Goal: Task Accomplishment & Management: Use online tool/utility

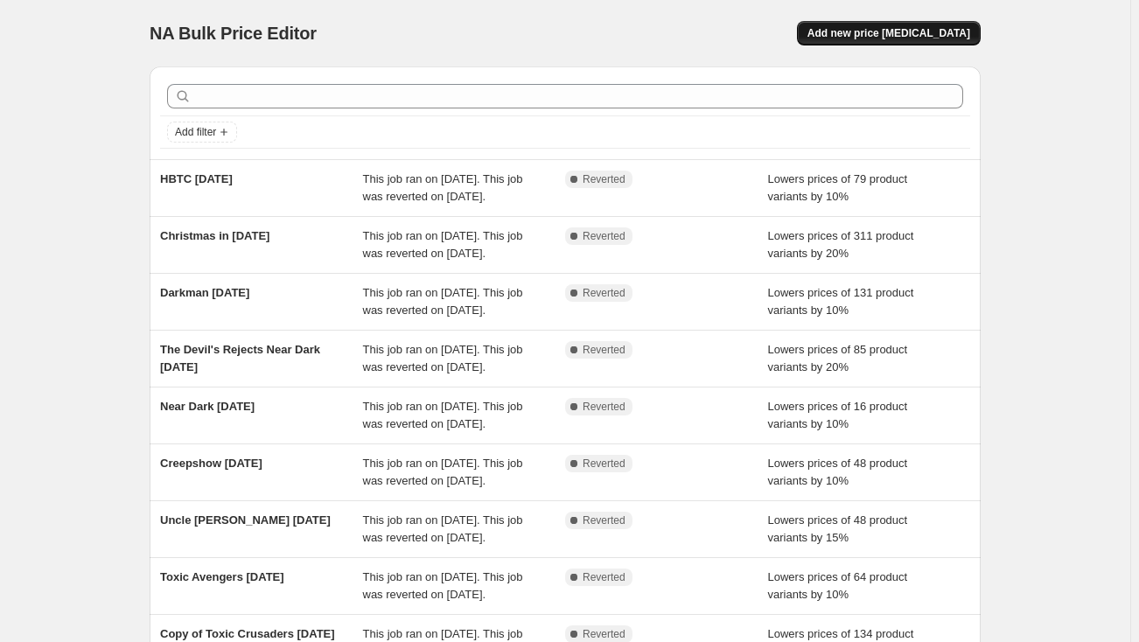
click at [867, 37] on span "Add new price [MEDICAL_DATA]" at bounding box center [889, 33] width 163 height 14
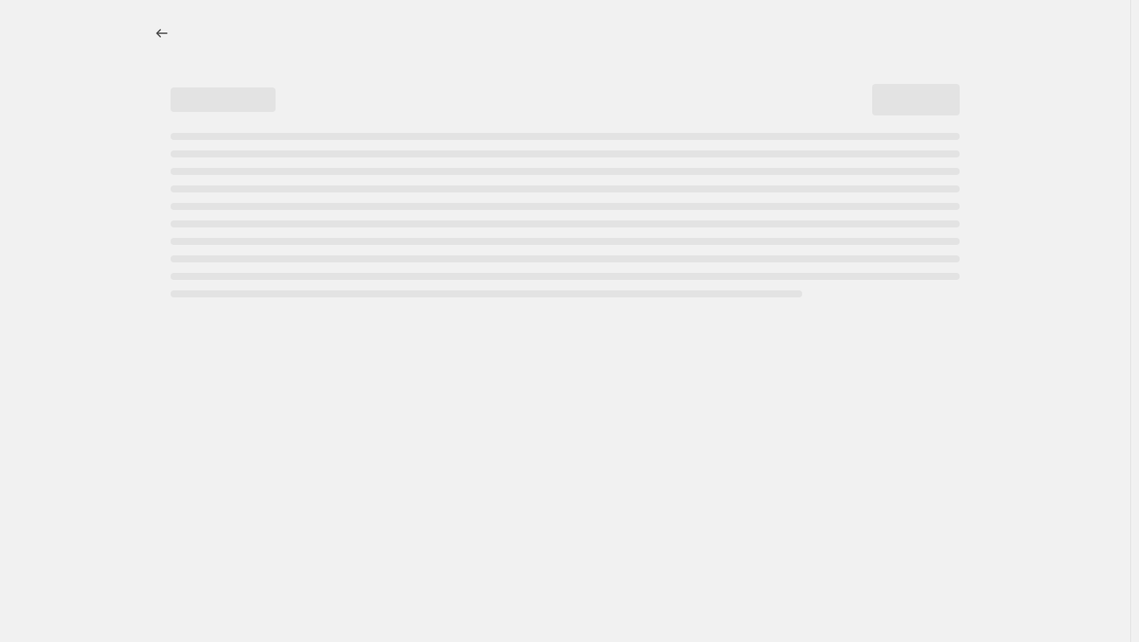
select select "percentage"
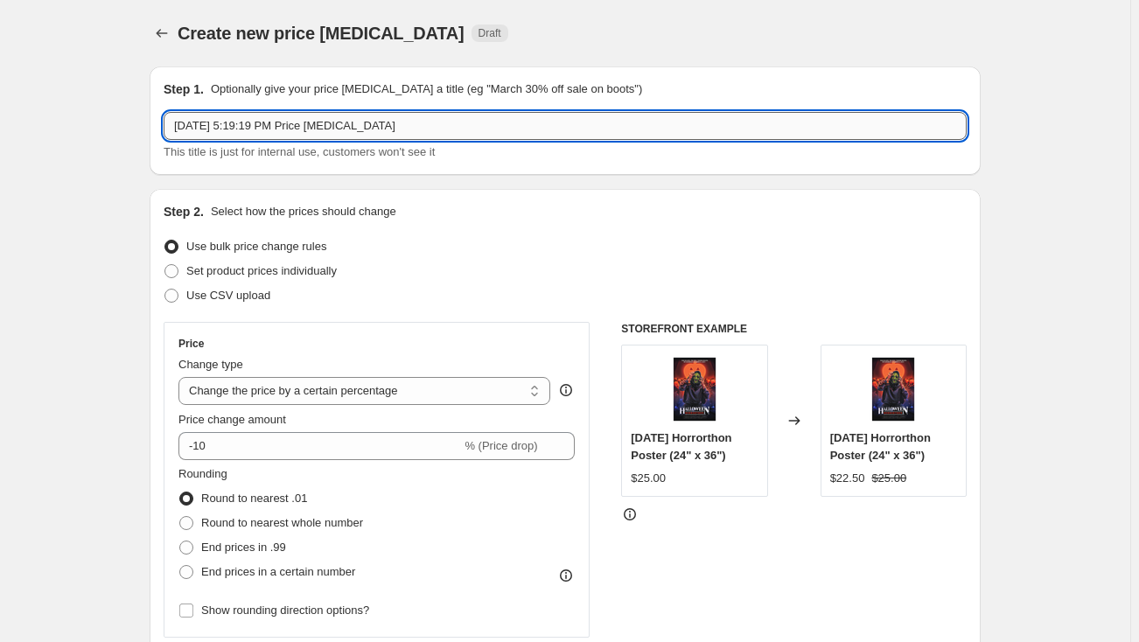
click at [438, 129] on input "[DATE] 5:19:19 PM Price [MEDICAL_DATA]" at bounding box center [565, 126] width 803 height 28
click at [157, 34] on icon "Price change jobs" at bounding box center [161, 32] width 17 height 17
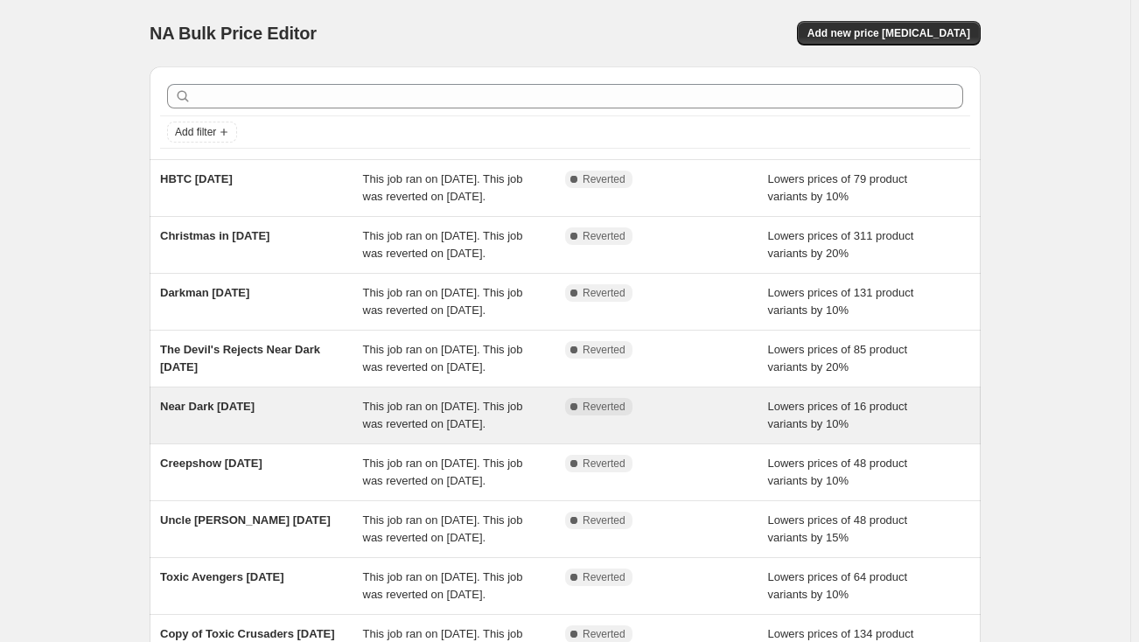
click at [312, 428] on div "Near Dark [DATE]" at bounding box center [261, 415] width 203 height 35
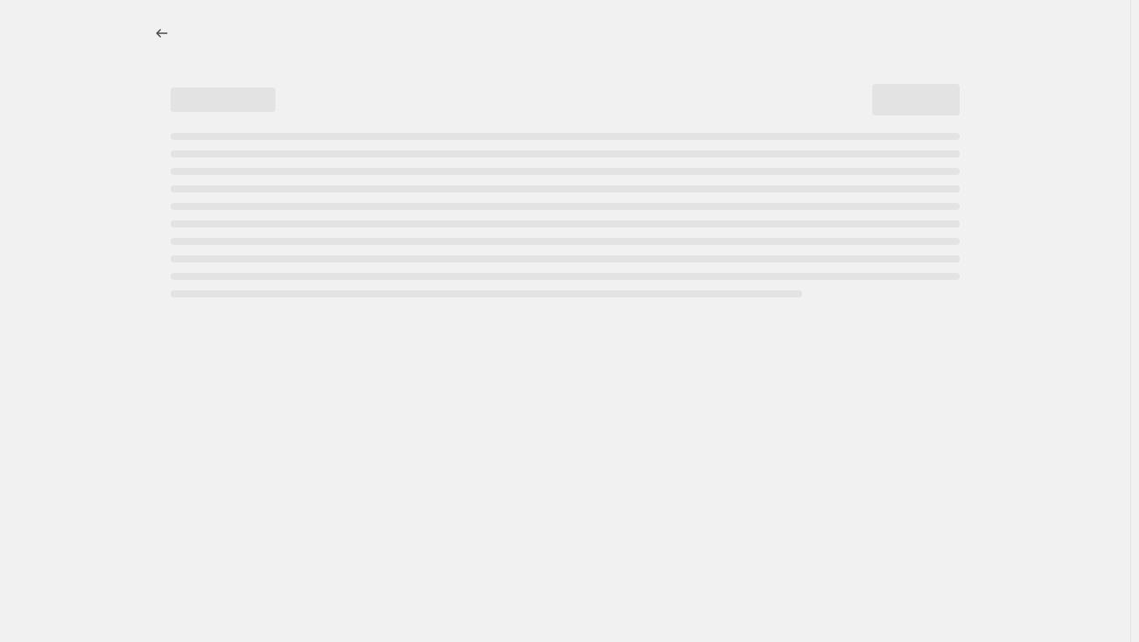
select select "percentage"
select select "collection"
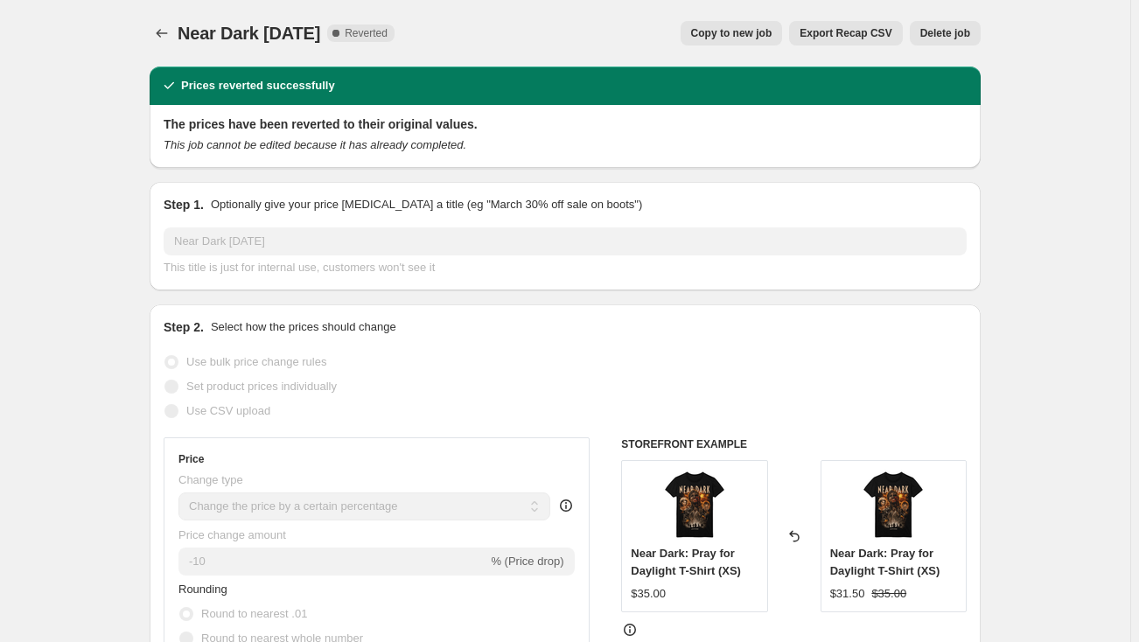
click at [741, 36] on span "Copy to new job" at bounding box center [731, 33] width 81 height 14
select select "percentage"
select select "collection"
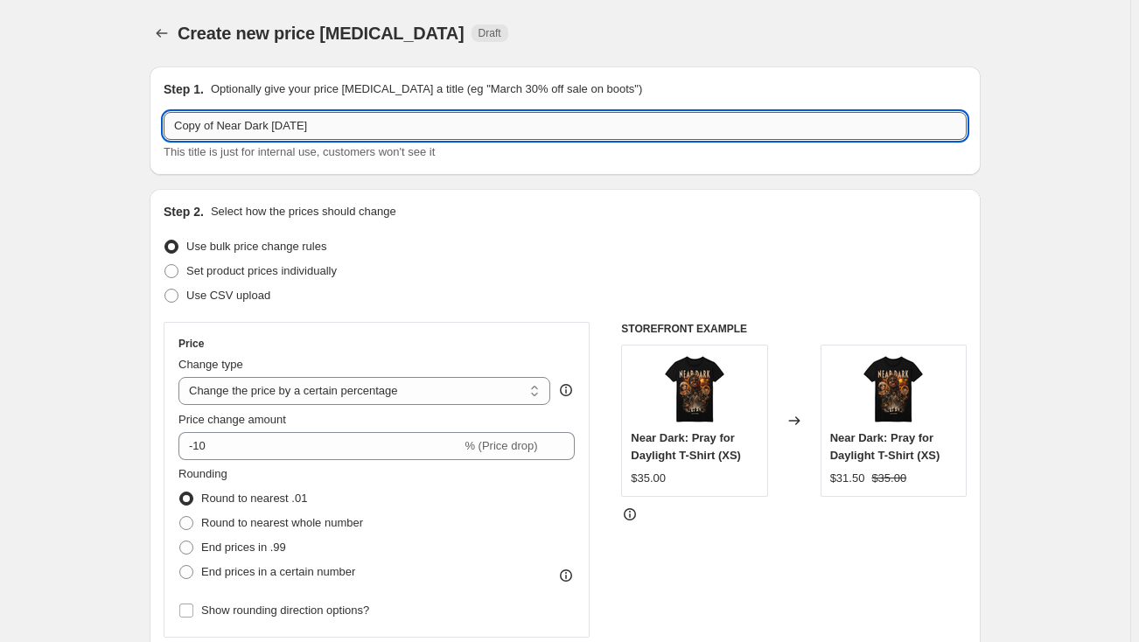
click at [349, 131] on input "Copy of Near Dark [DATE]" at bounding box center [565, 126] width 803 height 28
drag, startPoint x: 292, startPoint y: 128, endPoint x: 122, endPoint y: 129, distance: 169.7
type input "The Blob [DATE]"
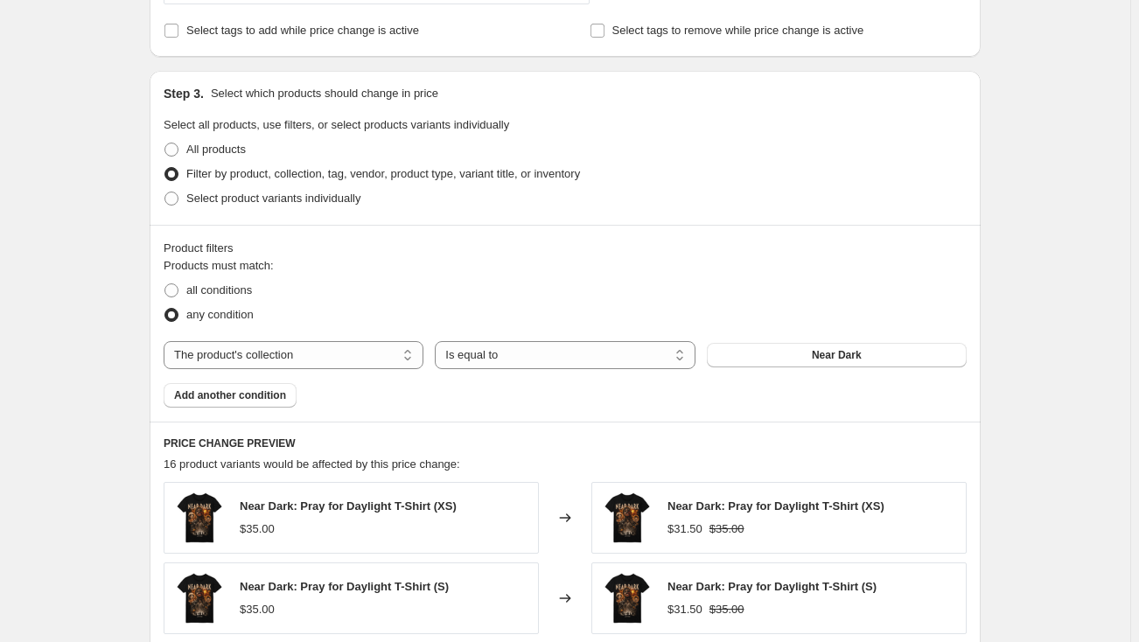
scroll to position [795, 0]
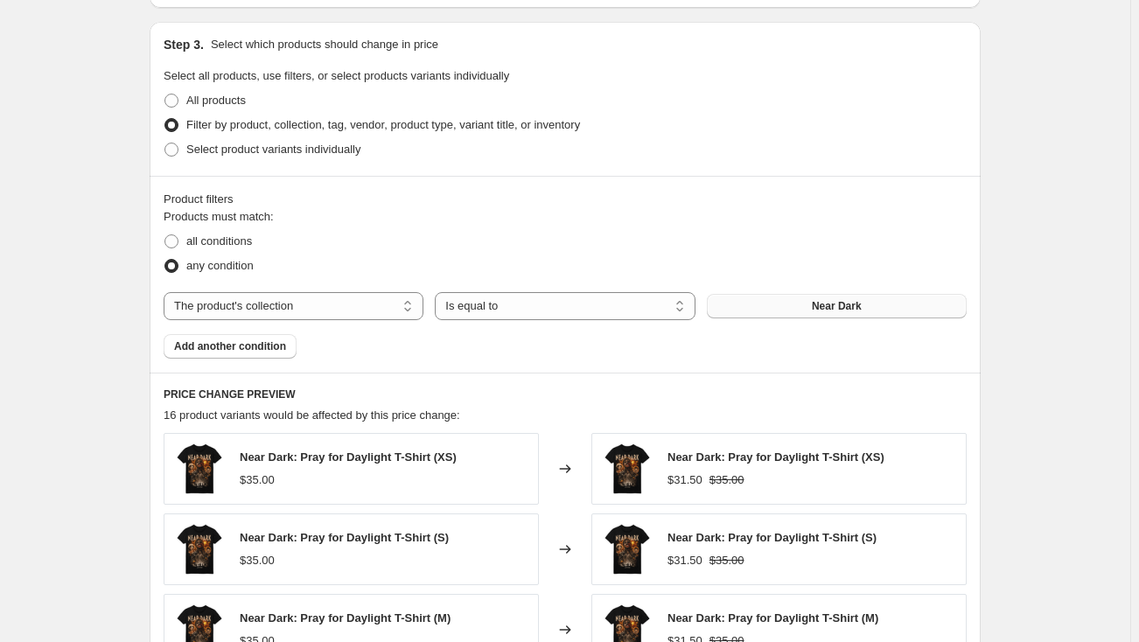
click at [807, 307] on button "Near Dark" at bounding box center [837, 306] width 260 height 24
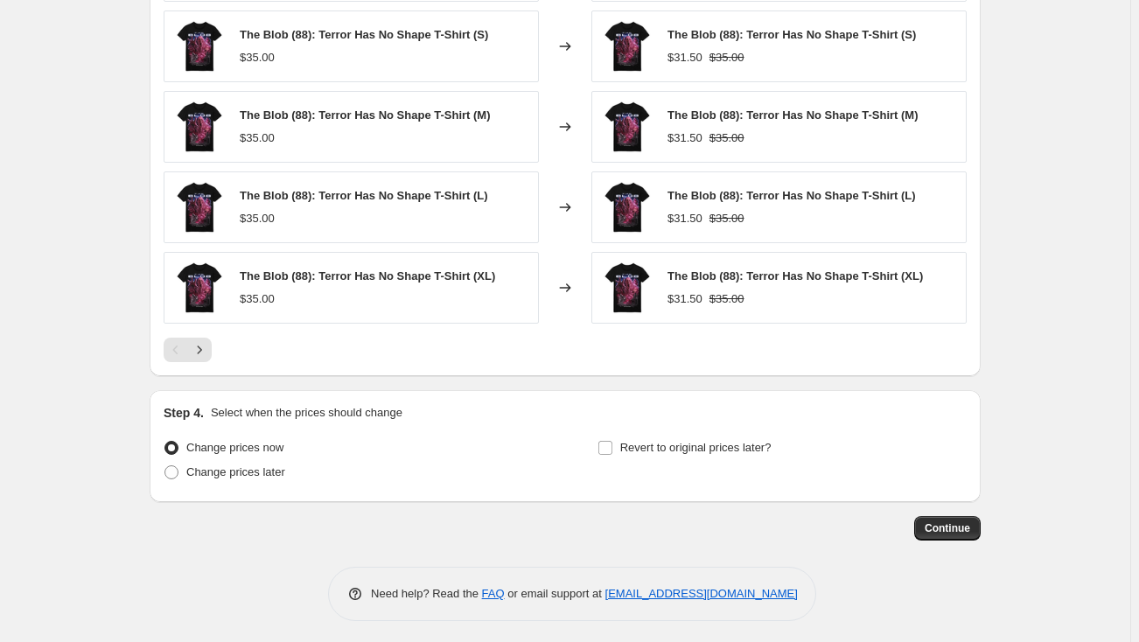
scroll to position [1301, 0]
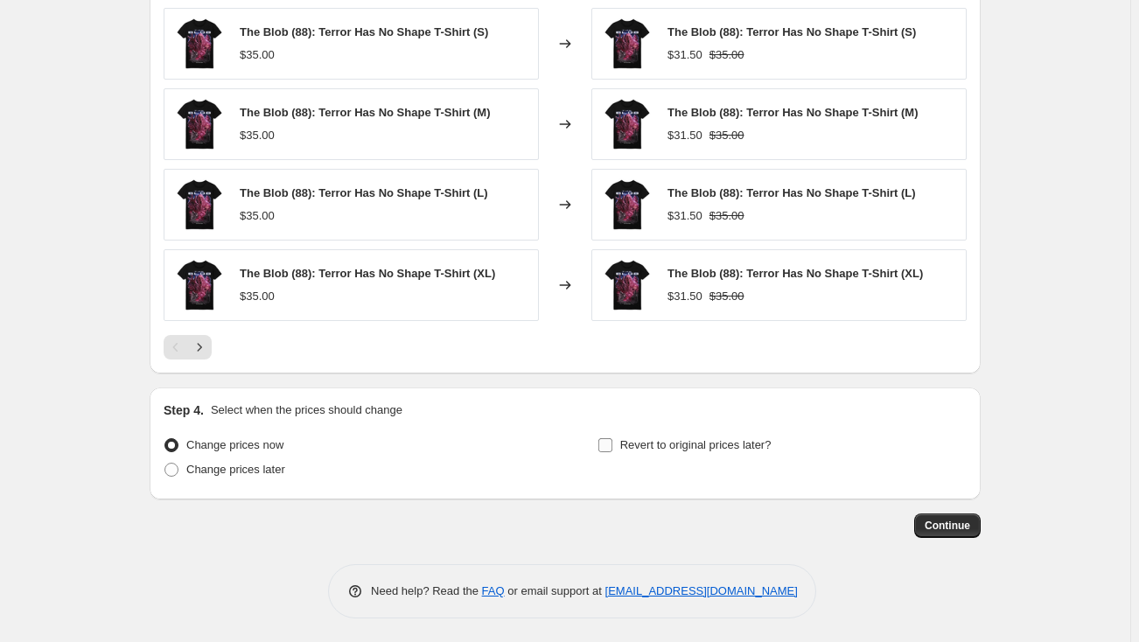
click at [688, 439] on span "Revert to original prices later?" at bounding box center [695, 444] width 151 height 13
click at [612, 439] on input "Revert to original prices later?" at bounding box center [605, 445] width 14 height 14
checkbox input "true"
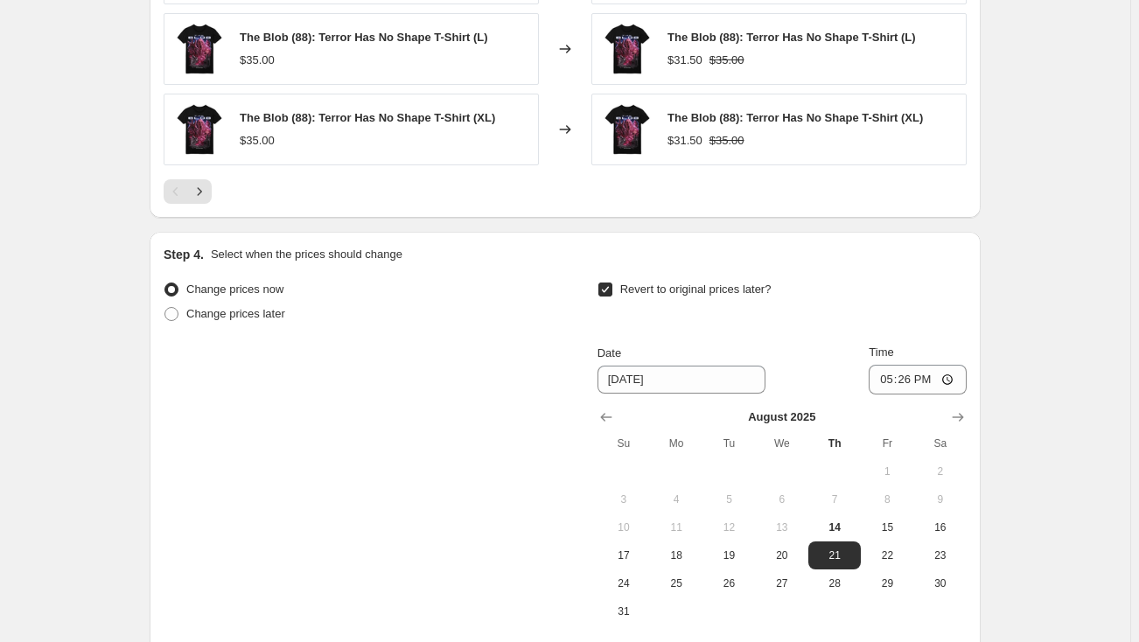
scroll to position [1460, 0]
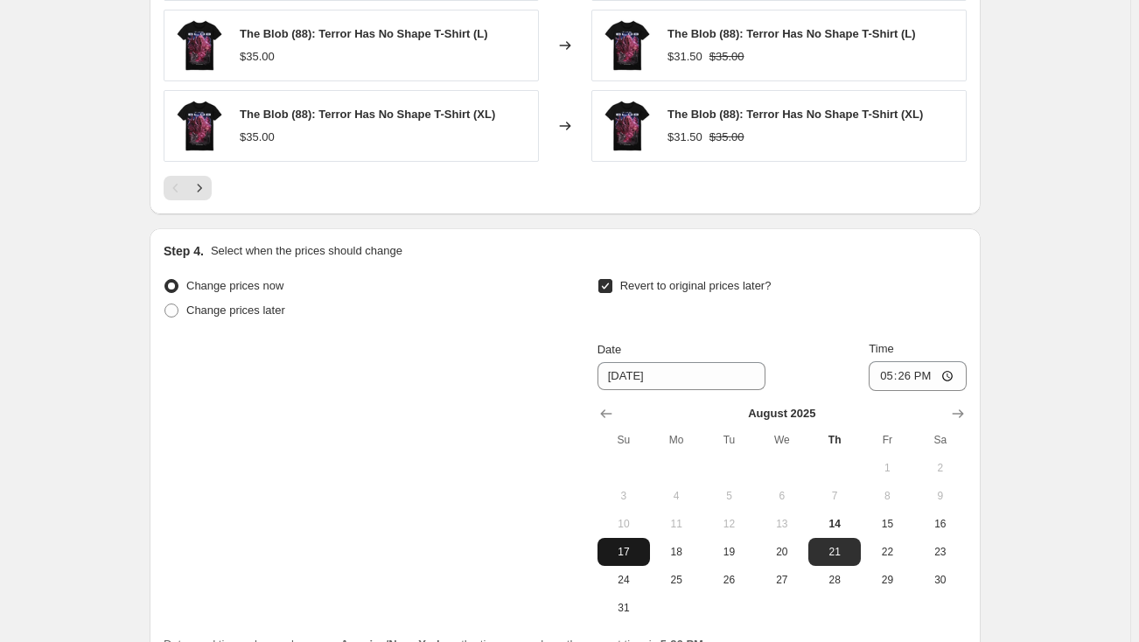
click at [626, 547] on span "17" at bounding box center [624, 552] width 38 height 14
click at [889, 374] on input "17:26" at bounding box center [918, 376] width 98 height 30
click at [673, 549] on span "18" at bounding box center [676, 552] width 38 height 14
type input "[DATE]"
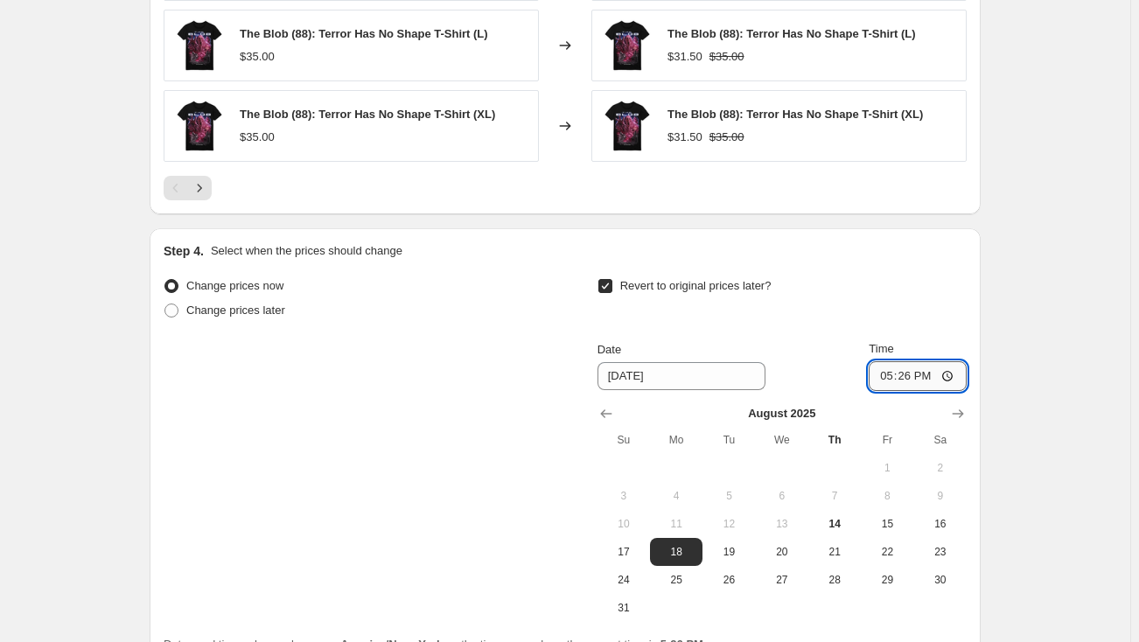
click at [889, 373] on input "17:26" at bounding box center [918, 376] width 98 height 30
click at [925, 373] on input "12:00" at bounding box center [918, 376] width 98 height 30
type input "00:00"
click at [932, 318] on div "Revert to original prices later?" at bounding box center [782, 300] width 369 height 52
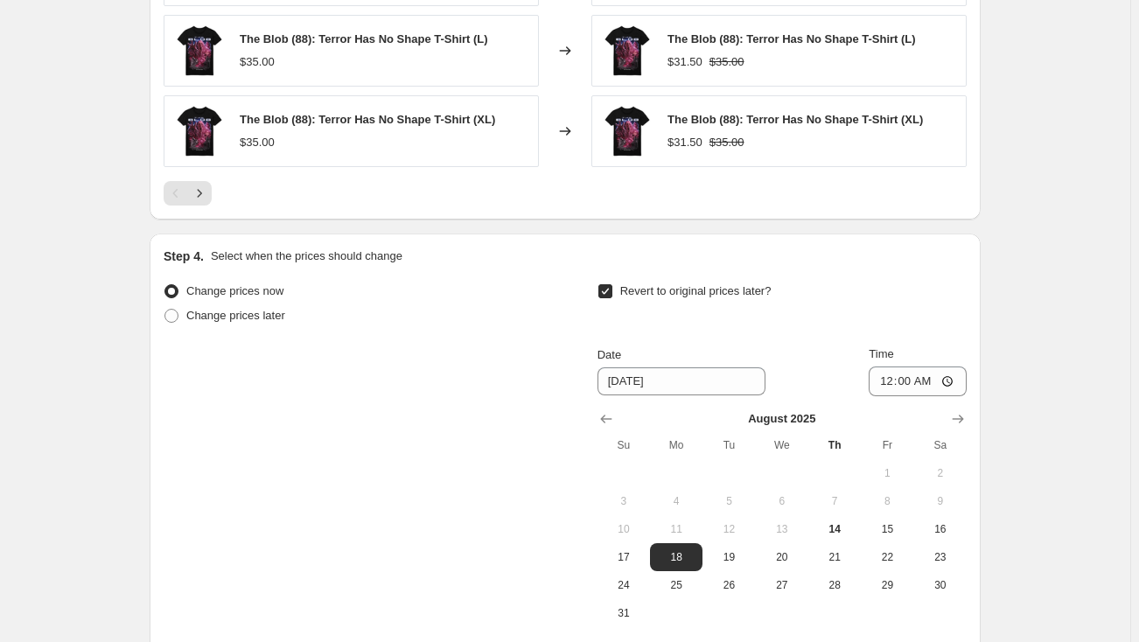
scroll to position [1628, 0]
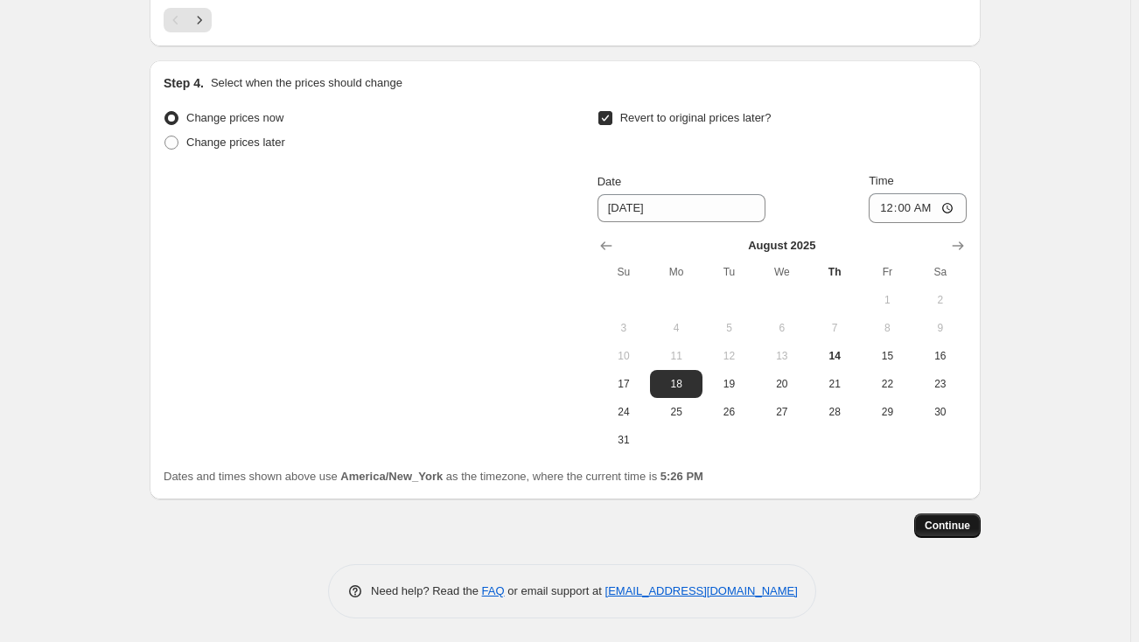
click at [951, 519] on span "Continue" at bounding box center [947, 526] width 45 height 14
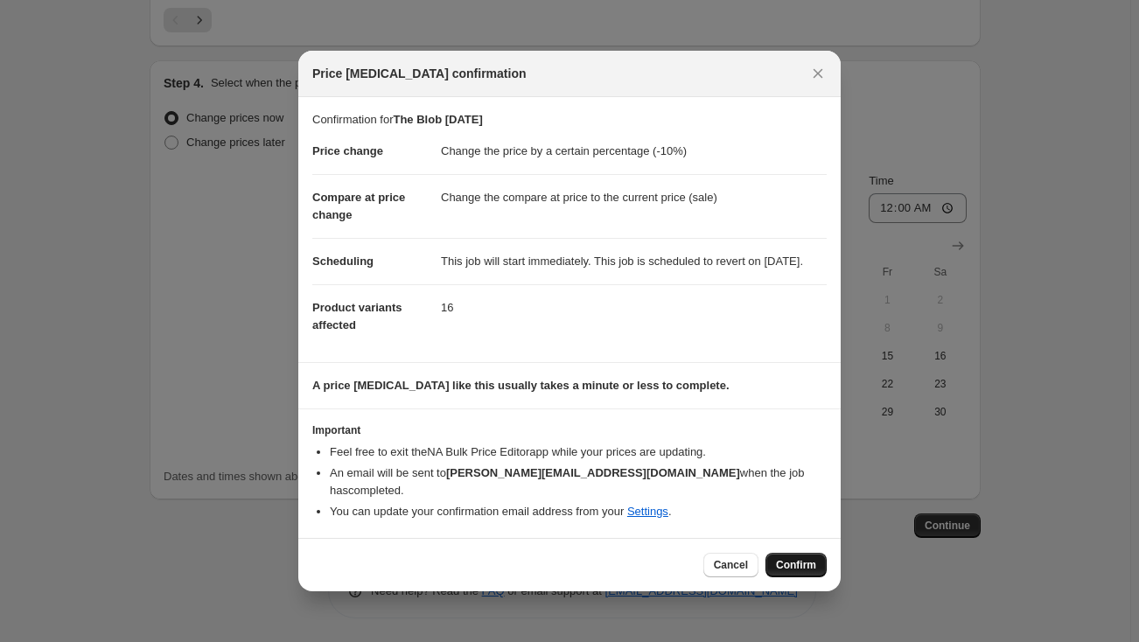
click at [795, 563] on span "Confirm" at bounding box center [796, 565] width 40 height 14
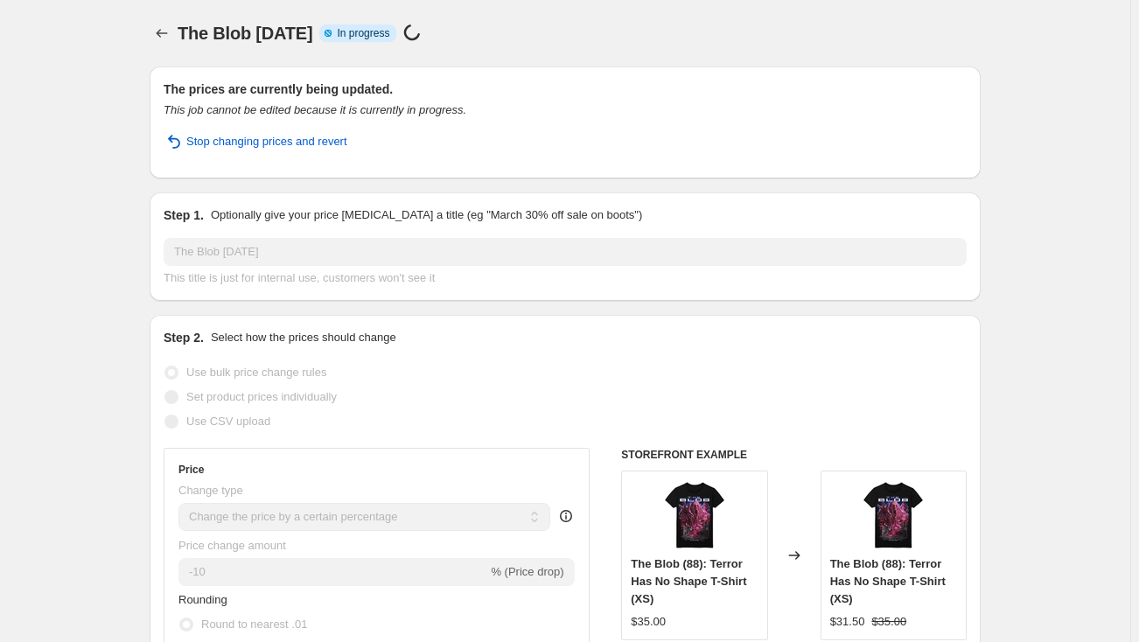
select select "percentage"
select select "collection"
